Goal: Contribute content

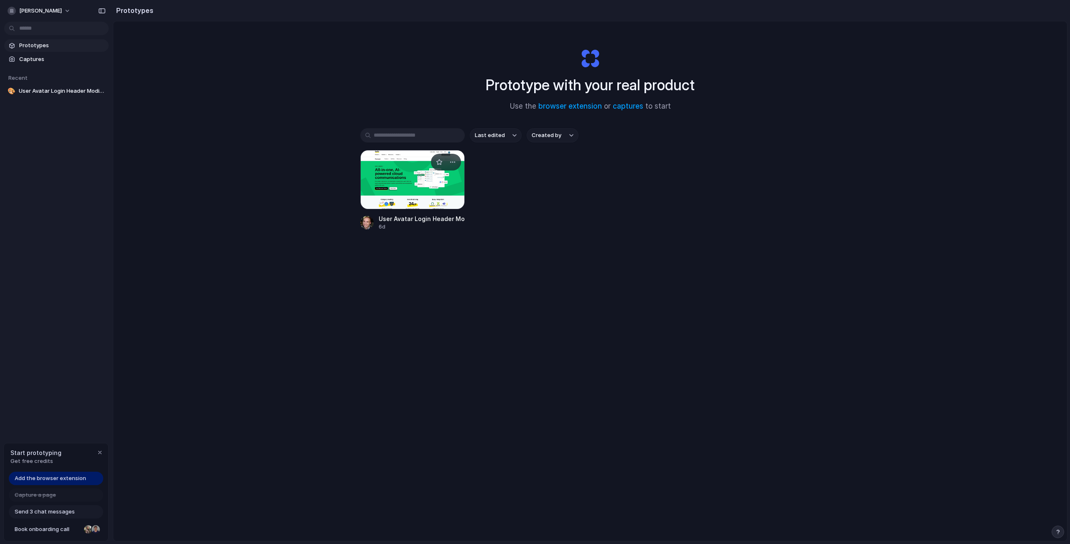
click at [388, 200] on div at bounding box center [412, 179] width 105 height 59
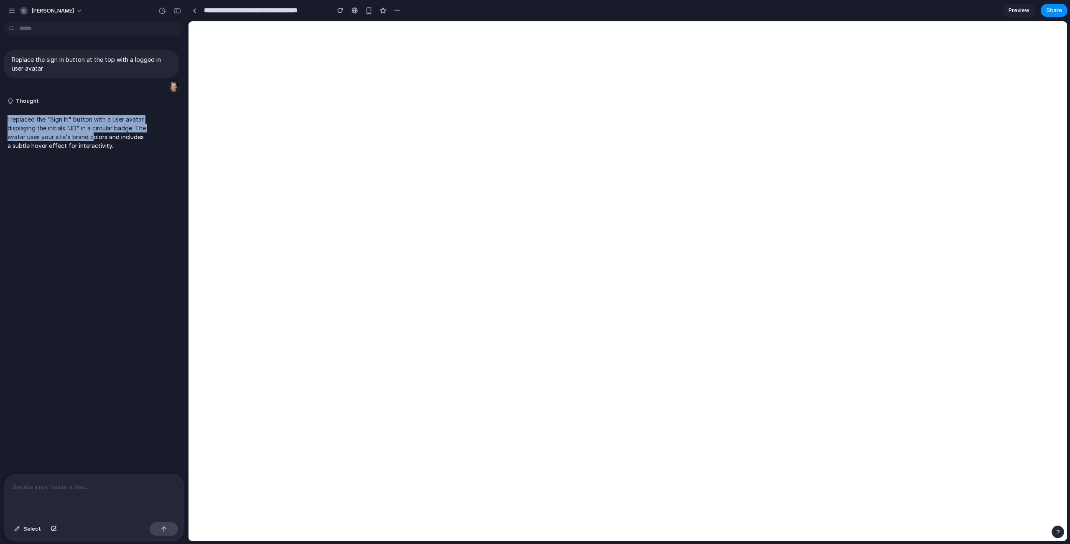
drag, startPoint x: 90, startPoint y: 112, endPoint x: 105, endPoint y: 140, distance: 31.6
click at [105, 140] on div "I replaced the "Sign In" button with a user avatar displaying the initials "JD"…" at bounding box center [77, 132] width 146 height 45
click at [105, 140] on p "I replaced the "Sign In" button with a user avatar displaying the initials "JD"…" at bounding box center [78, 132] width 140 height 35
click at [16, 531] on div "button" at bounding box center [17, 529] width 6 height 5
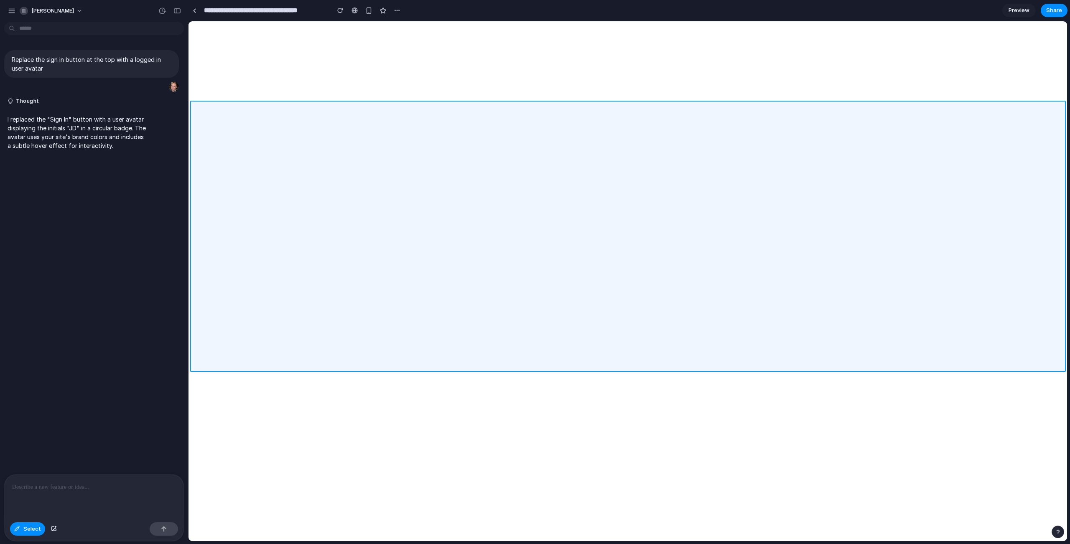
click at [332, 133] on div at bounding box center [628, 282] width 878 height 520
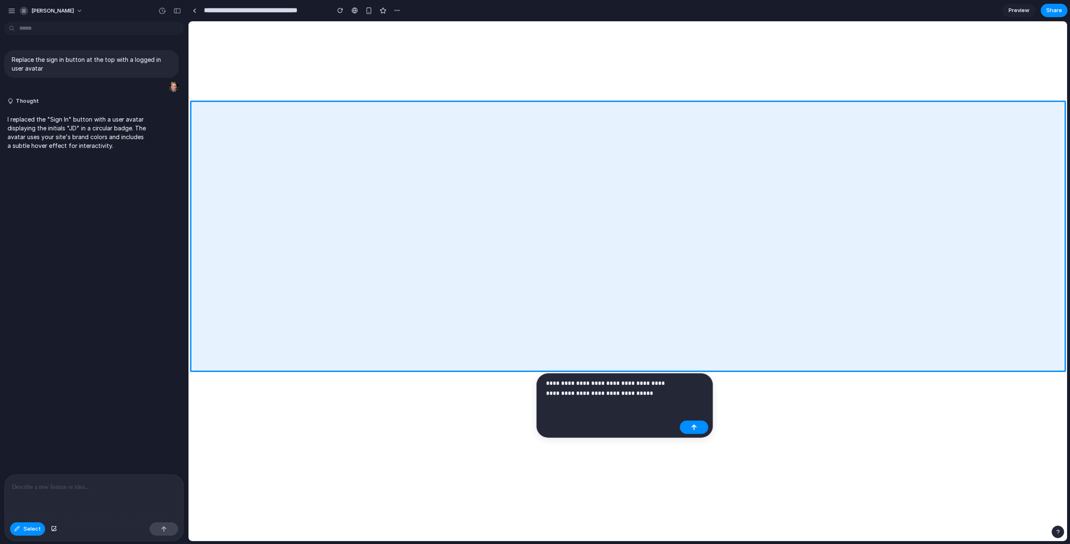
click at [607, 381] on p "**********" at bounding box center [611, 388] width 130 height 20
click at [693, 437] on div "button" at bounding box center [694, 438] width 6 height 6
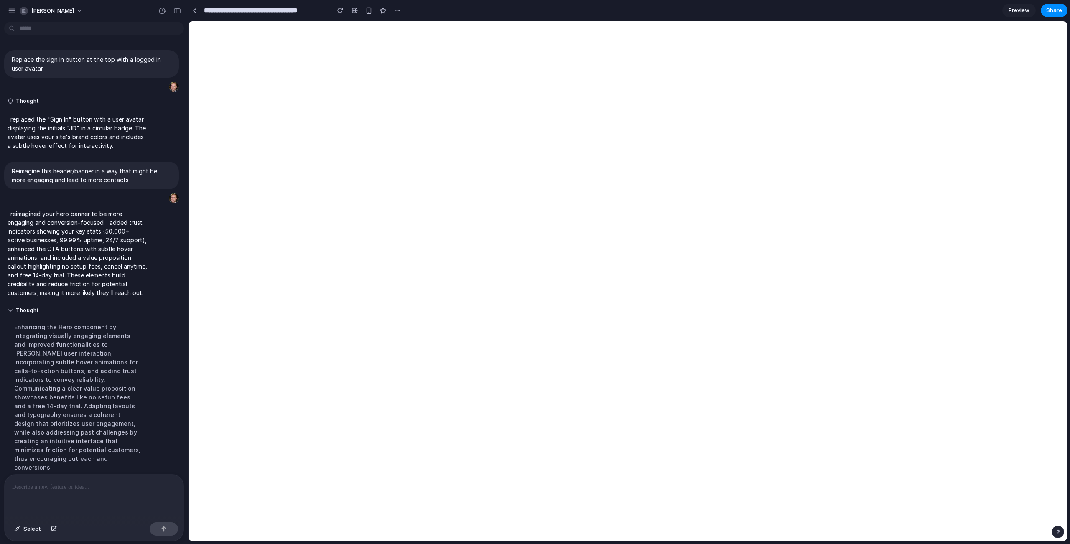
scroll to position [5, 0]
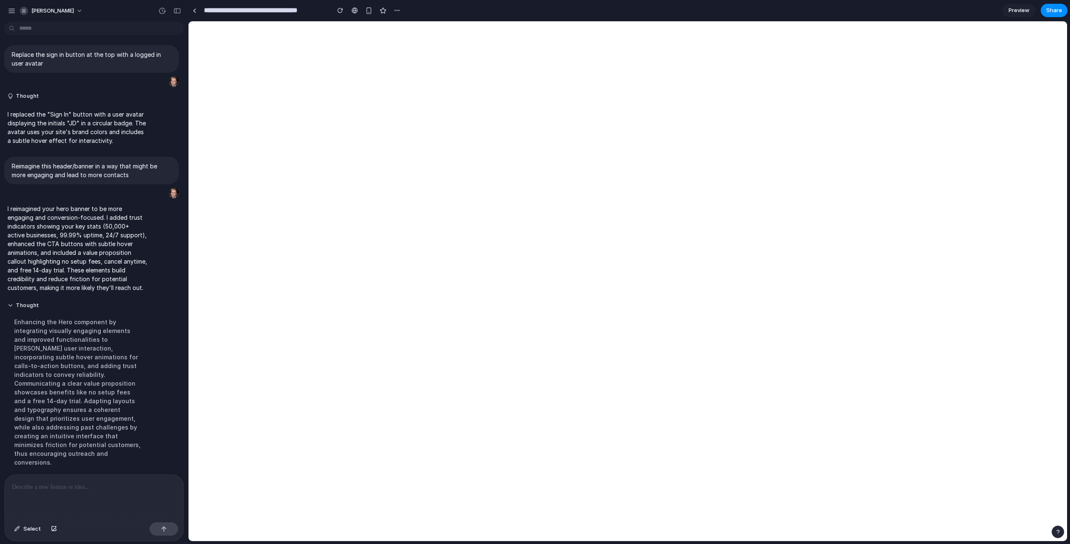
click at [76, 353] on div "Enhancing the Hero component by integrating visually engaging elements and impr…" at bounding box center [78, 392] width 140 height 159
click at [13, 309] on button "Thought" at bounding box center [78, 305] width 140 height 7
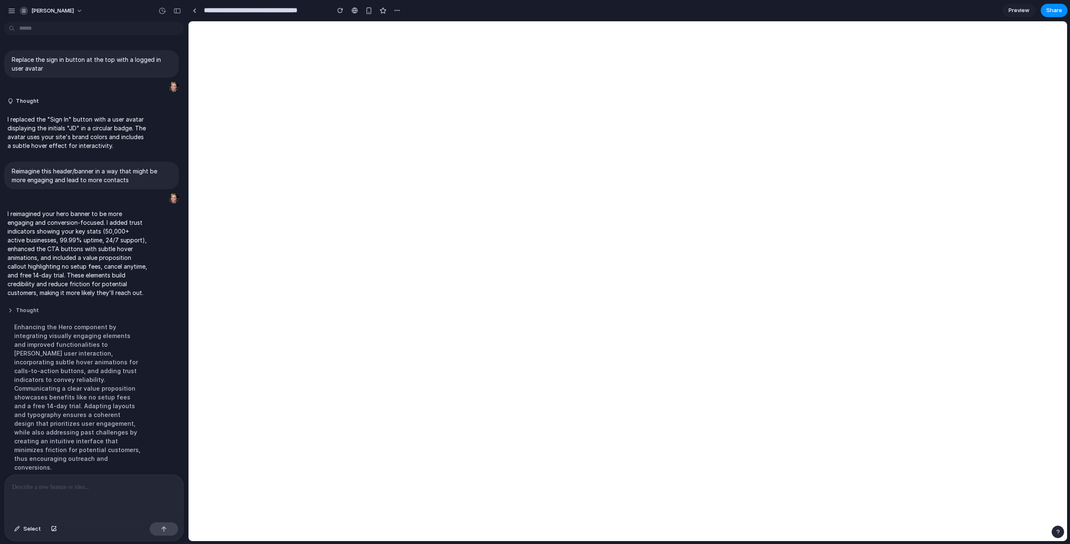
scroll to position [0, 0]
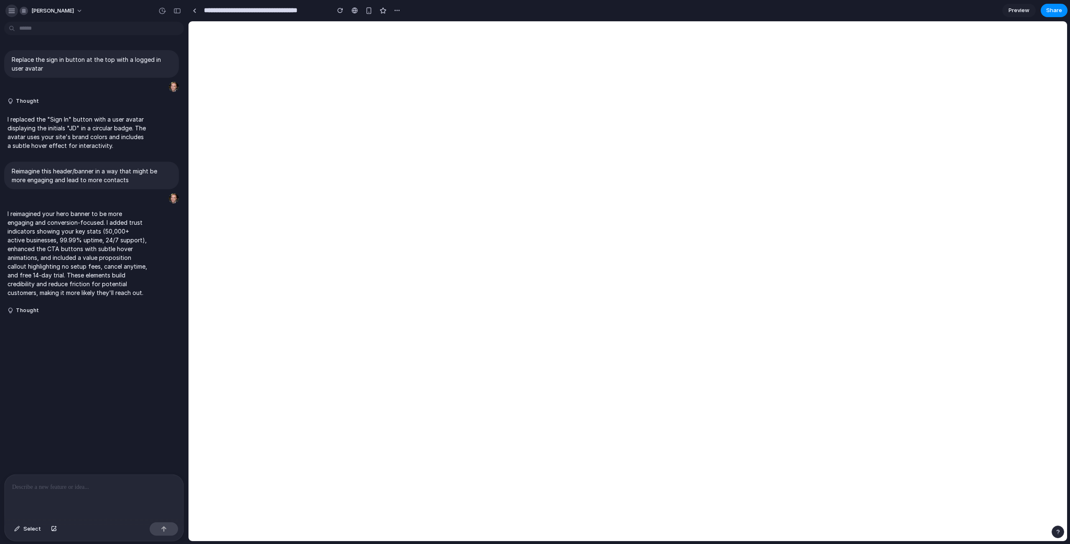
click at [13, 8] on div "button" at bounding box center [12, 11] width 8 height 8
click at [395, 10] on div "button" at bounding box center [397, 10] width 7 height 7
click at [395, 10] on div "Duplicate Delete" at bounding box center [535, 272] width 1070 height 544
click at [367, 12] on div "button" at bounding box center [368, 10] width 7 height 7
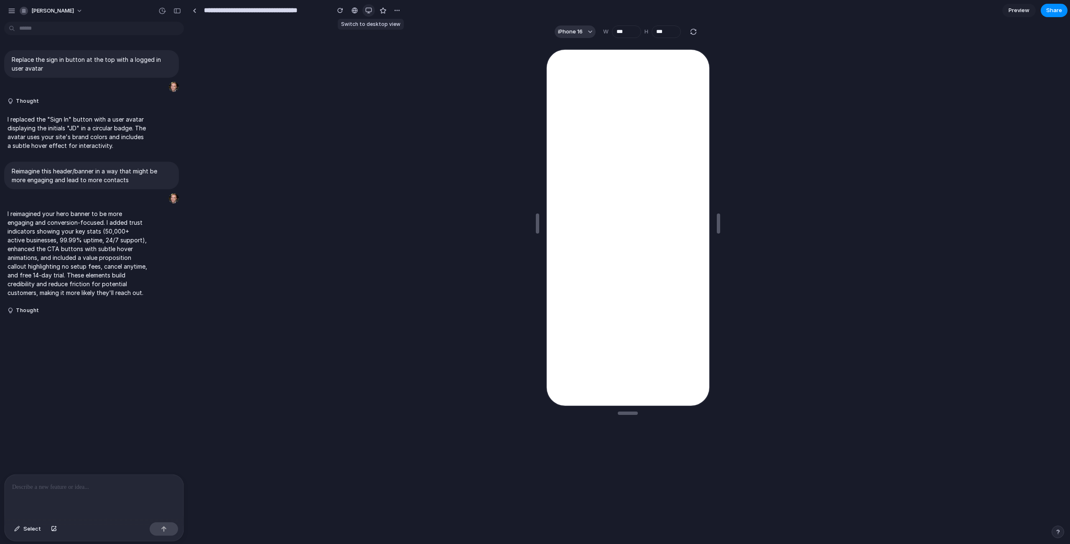
click at [367, 12] on div "button" at bounding box center [368, 10] width 7 height 7
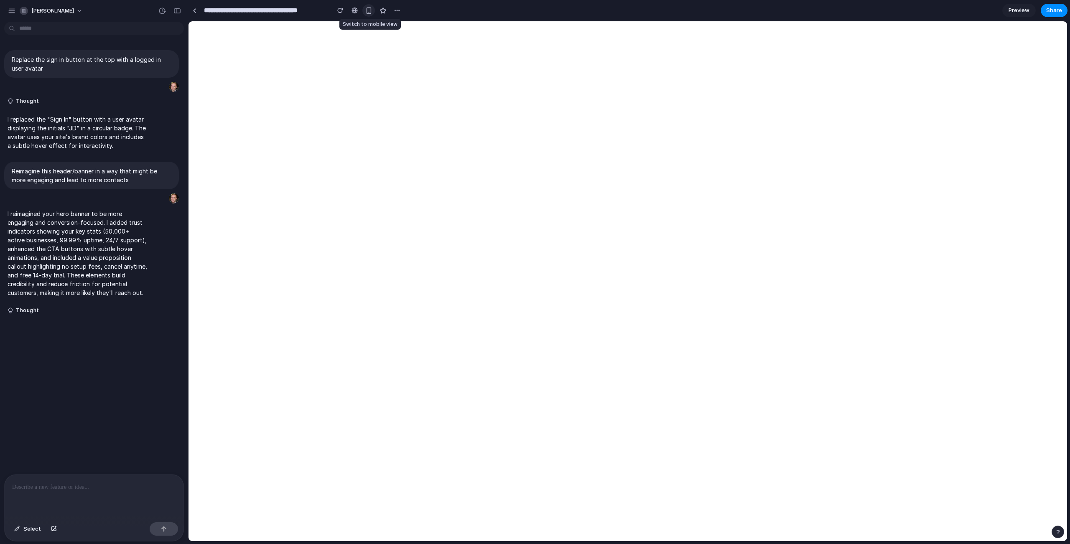
click at [367, 12] on div "button" at bounding box center [368, 10] width 7 height 7
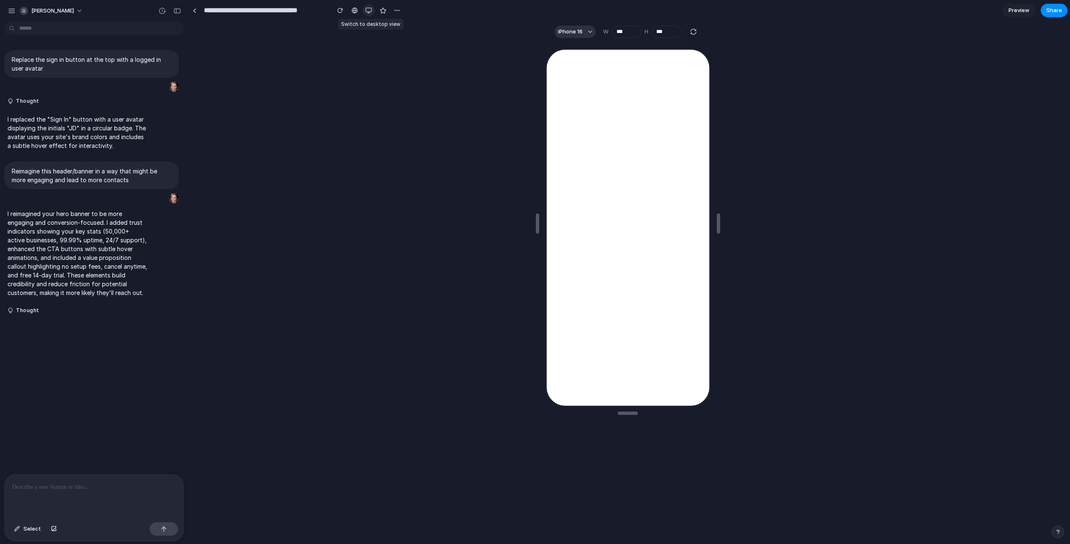
click at [367, 12] on div "button" at bounding box center [368, 10] width 7 height 7
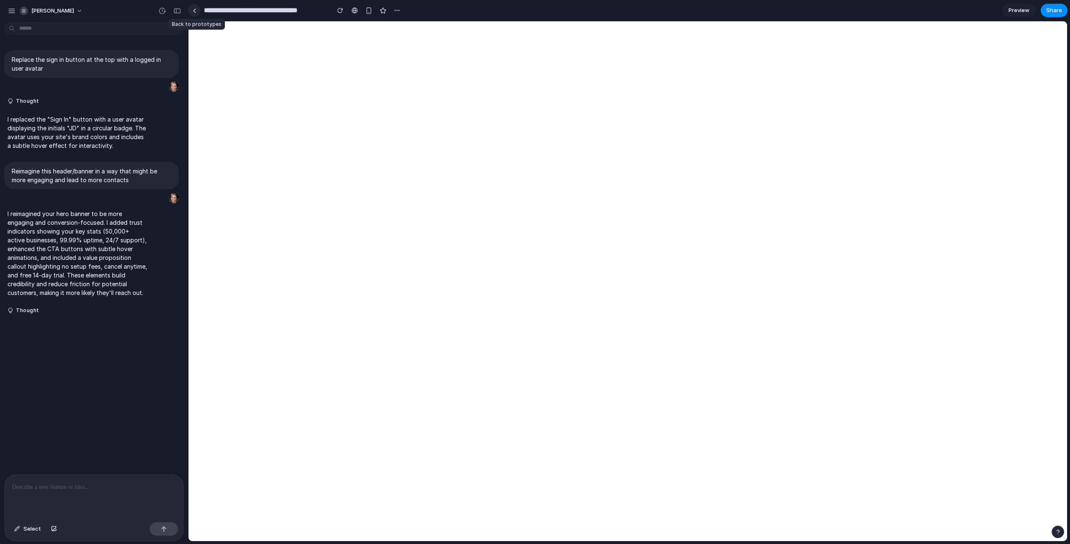
click at [196, 12] on div at bounding box center [195, 10] width 4 height 5
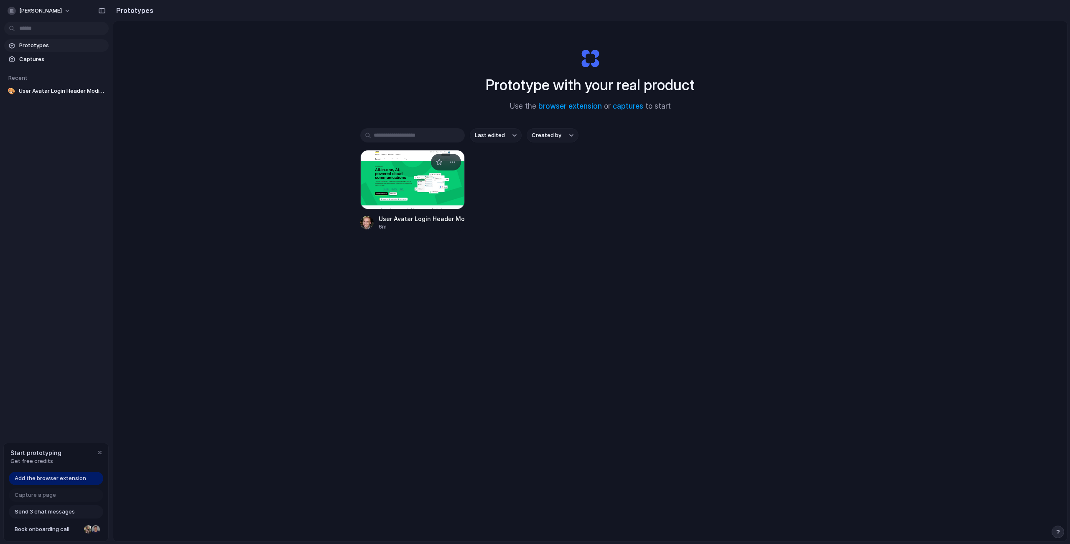
click at [394, 188] on div at bounding box center [412, 179] width 105 height 59
